Goal: Information Seeking & Learning: Find contact information

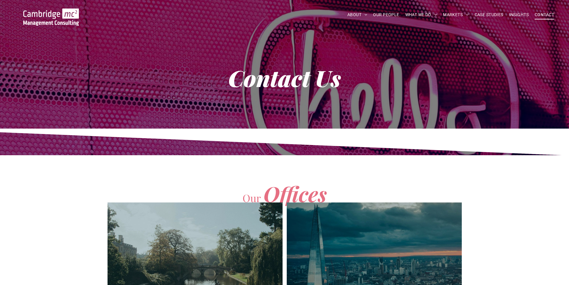
scroll to position [179, 0]
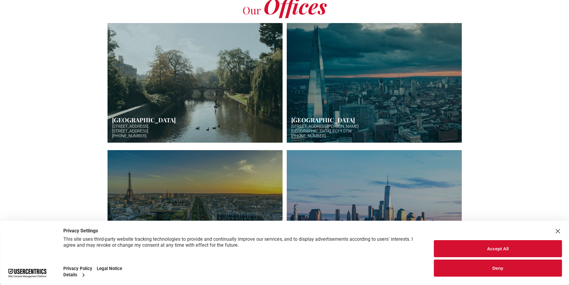
drag, startPoint x: 114, startPoint y: 135, endPoint x: 152, endPoint y: 136, distance: 38.0
click at [152, 136] on link "Hazy afternoon photo of river and bridge in Cambridge. Punt boat in middle-dist…" at bounding box center [195, 83] width 175 height 120
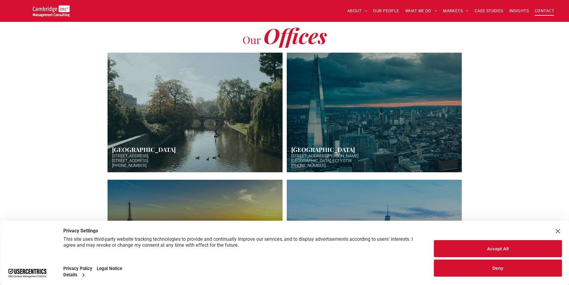
scroll to position [149, 0]
click at [527, 241] on button "Accept All" at bounding box center [498, 248] width 128 height 17
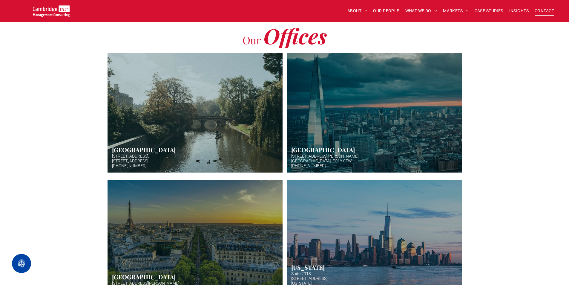
drag, startPoint x: 97, startPoint y: 162, endPoint x: 154, endPoint y: 165, distance: 57.1
click at [154, 165] on div "Our Offices Cambridge 5 High Green, Cambridge, CB22 5EG +44 (0)1223 750335 Butt…" at bounding box center [284, 156] width 569 height 301
click at [161, 148] on link "Hazy afternoon photo of river and bridge in Cambridge. Punt boat in middle-dist…" at bounding box center [195, 112] width 186 height 127
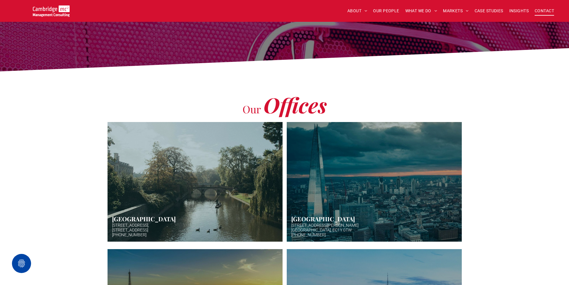
scroll to position [30, 0]
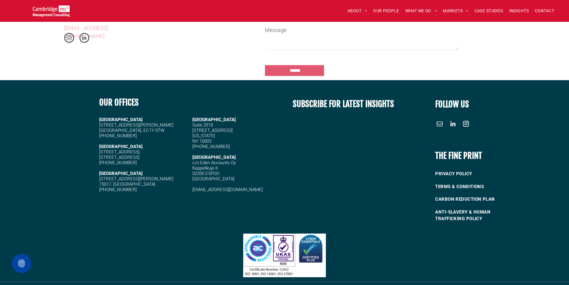
scroll to position [555, 0]
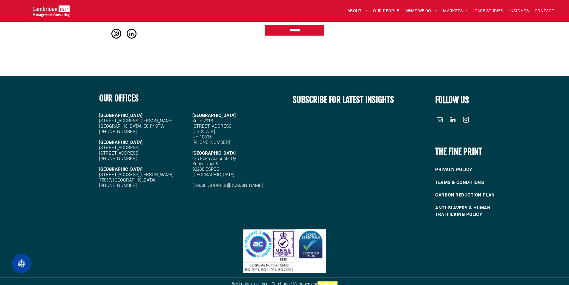
drag, startPoint x: 144, startPoint y: 124, endPoint x: 100, endPoint y: 125, distance: 43.9
click at [100, 129] on h5 "[PHONE_NUMBER]" at bounding box center [143, 131] width 88 height 5
copy span "[PHONE_NUMBER]"
click at [108, 113] on strong "[GEOGRAPHIC_DATA]" at bounding box center [120, 115] width 43 height 5
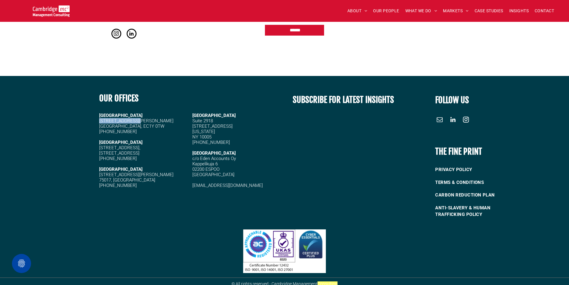
drag, startPoint x: 99, startPoint y: 115, endPoint x: 143, endPoint y: 116, distance: 44.2
click at [143, 116] on div "OUR OFFICES [GEOGRAPHIC_DATA][STREET_ADDRESS] [PHONE_NUMBER] [STREET_ADDRESS][P…" at bounding box center [190, 155] width 190 height 136
copy span "[STREET_ADDRESS][PERSON_NAME]"
click at [101, 120] on span "[STREET_ADDRESS][PERSON_NAME]" at bounding box center [136, 123] width 74 height 11
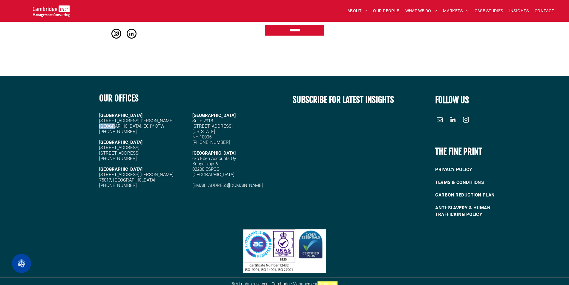
copy span "[GEOGRAPHIC_DATA]"
drag, startPoint x: 117, startPoint y: 121, endPoint x: 143, endPoint y: 120, distance: 26.3
click at [143, 120] on h5 "[STREET_ADDRESS][PERSON_NAME]" at bounding box center [143, 123] width 88 height 11
copy span "EC1Y 0TW"
click at [143, 120] on h5 "[STREET_ADDRESS][PERSON_NAME]" at bounding box center [143, 123] width 88 height 11
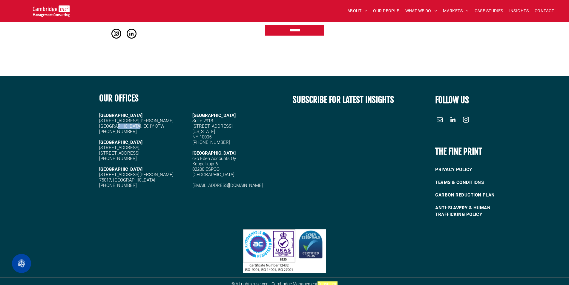
drag, startPoint x: 115, startPoint y: 119, endPoint x: 140, endPoint y: 119, distance: 24.2
click at [140, 119] on h5 "[STREET_ADDRESS][PERSON_NAME]" at bounding box center [143, 123] width 88 height 11
copy span "EC1Y 0TW"
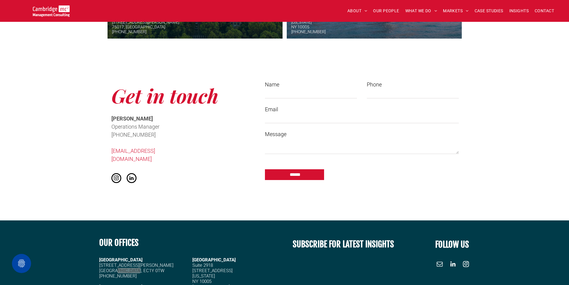
scroll to position [405, 0]
